Goal: Task Accomplishment & Management: Complete application form

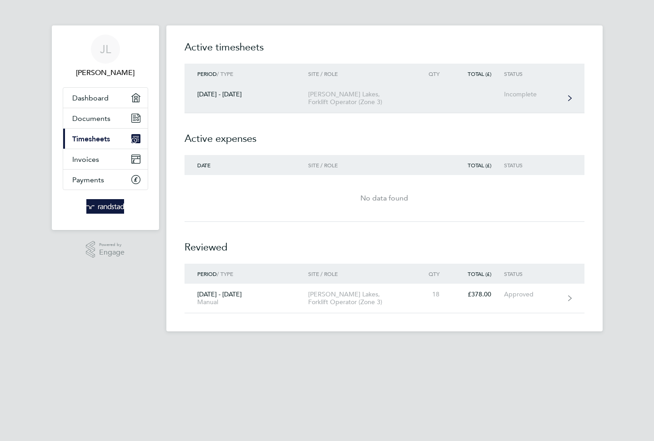
click at [524, 96] on div "Incomplete" at bounding box center [532, 94] width 56 height 8
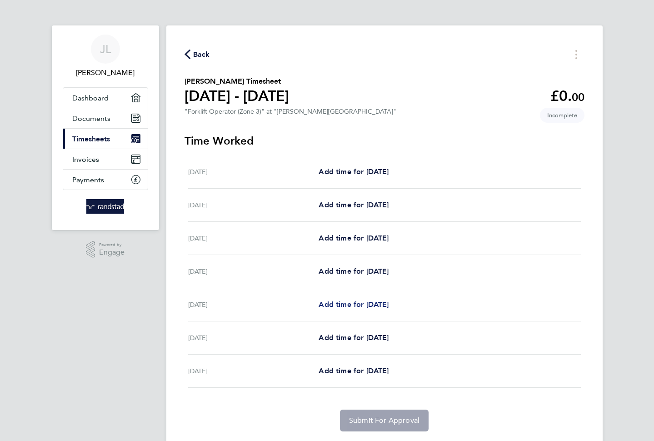
click at [362, 304] on span "Add time for [DATE]" at bounding box center [354, 304] width 70 height 9
select select "30"
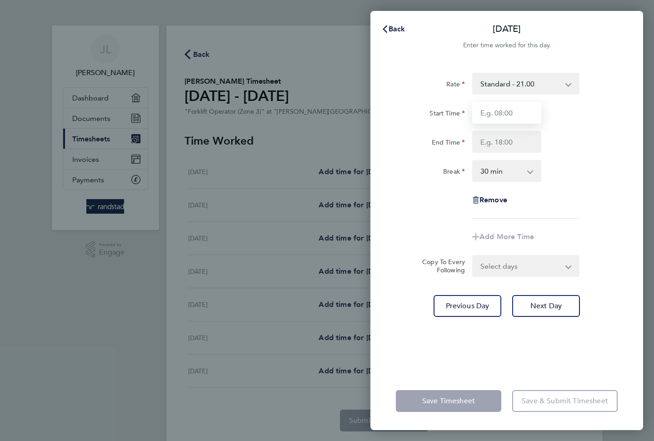
click at [520, 111] on input "Start Time" at bounding box center [506, 113] width 69 height 22
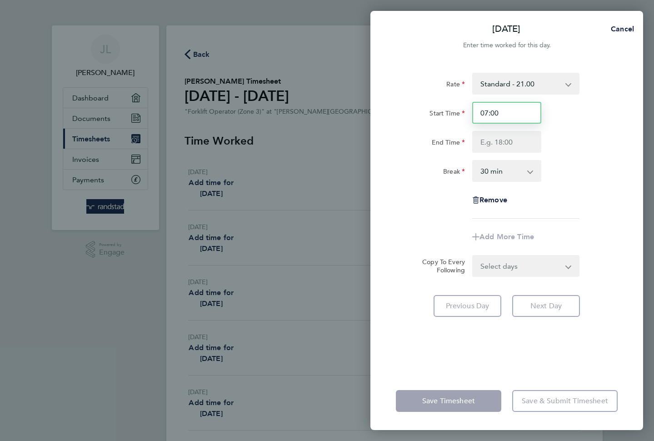
click at [515, 115] on input "07:00" at bounding box center [506, 113] width 69 height 22
type input "07:30"
click at [514, 143] on input "End Time" at bounding box center [506, 142] width 69 height 22
type input "17:00"
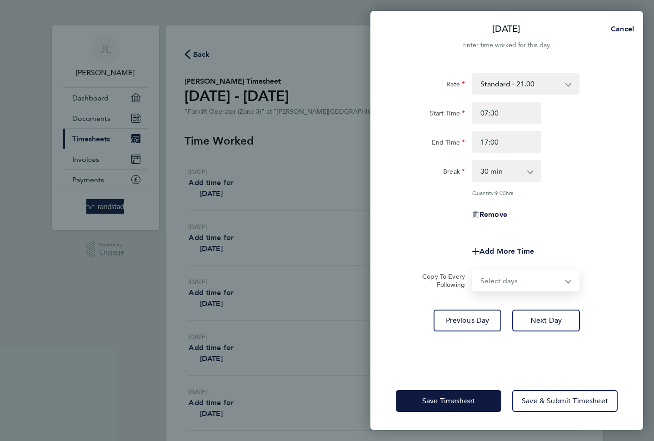
select select "SAT"
select select "[DATE]"
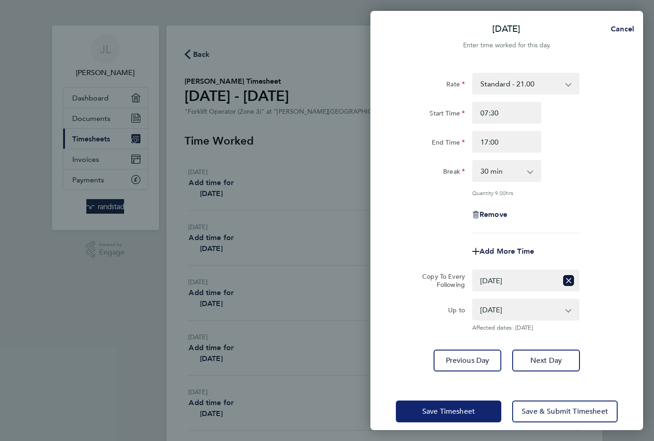
click at [456, 411] on span "Save Timesheet" at bounding box center [448, 411] width 53 height 9
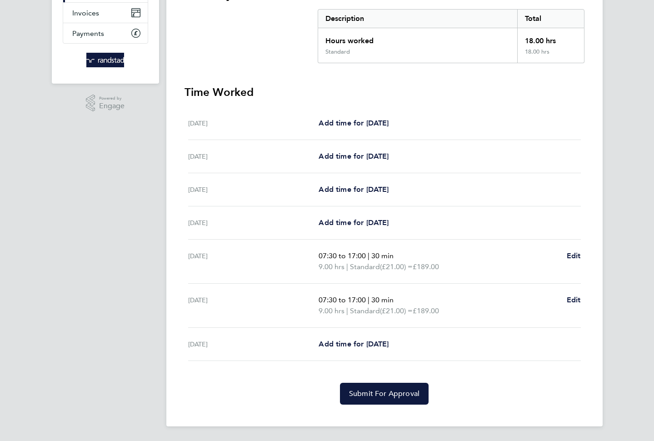
scroll to position [146, 0]
click at [375, 396] on span "Submit For Approval" at bounding box center [384, 393] width 70 height 9
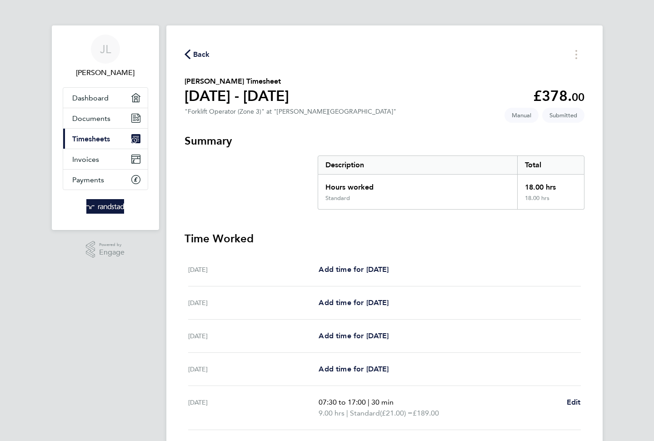
scroll to position [0, 0]
